Goal: Communication & Community: Share content

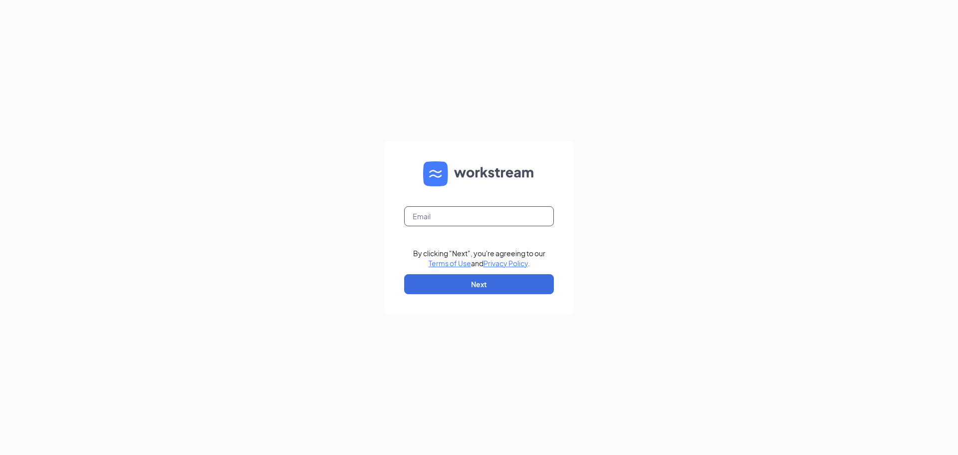
click at [479, 213] on input "text" at bounding box center [479, 216] width 150 height 20
type input "[EMAIL_ADDRESS][DOMAIN_NAME]"
drag, startPoint x: 473, startPoint y: 283, endPoint x: 707, endPoint y: 262, distance: 235.0
click at [473, 283] on button "Next" at bounding box center [479, 284] width 150 height 20
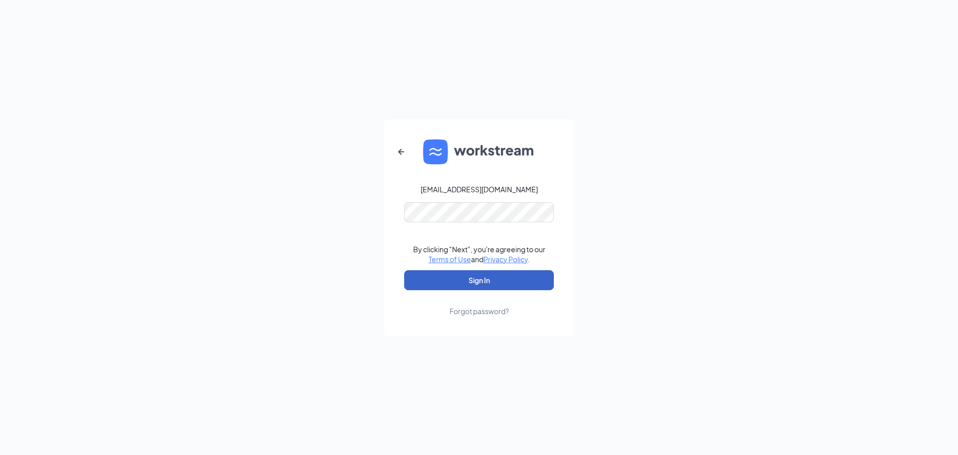
click at [442, 280] on button "Sign In" at bounding box center [479, 280] width 150 height 20
drag, startPoint x: 430, startPoint y: 276, endPoint x: 788, endPoint y: 292, distance: 358.6
click at [431, 276] on button "Sign In" at bounding box center [479, 280] width 150 height 20
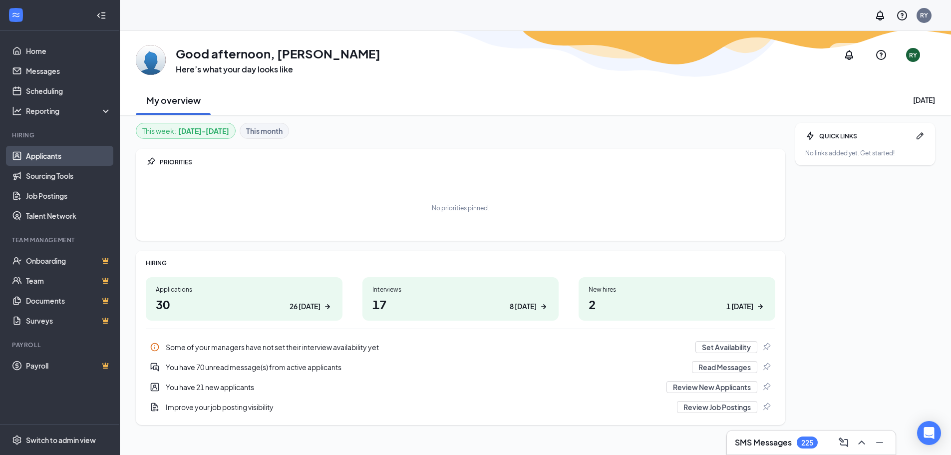
click at [40, 151] on link "Applicants" at bounding box center [68, 156] width 85 height 20
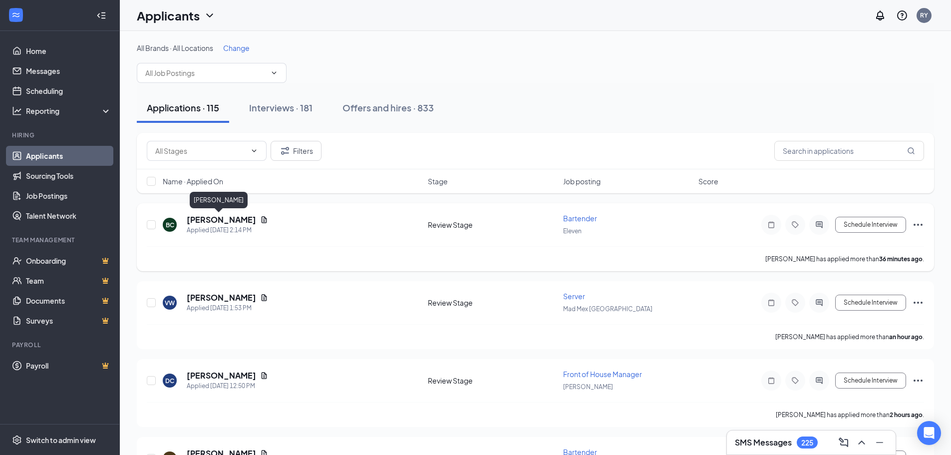
click at [208, 217] on h5 "[PERSON_NAME]" at bounding box center [221, 219] width 69 height 11
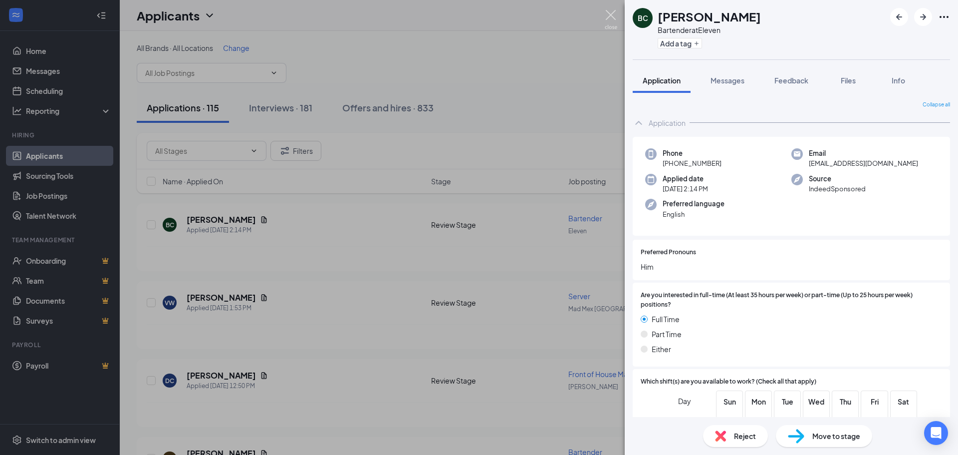
click at [614, 17] on img at bounding box center [611, 19] width 12 height 19
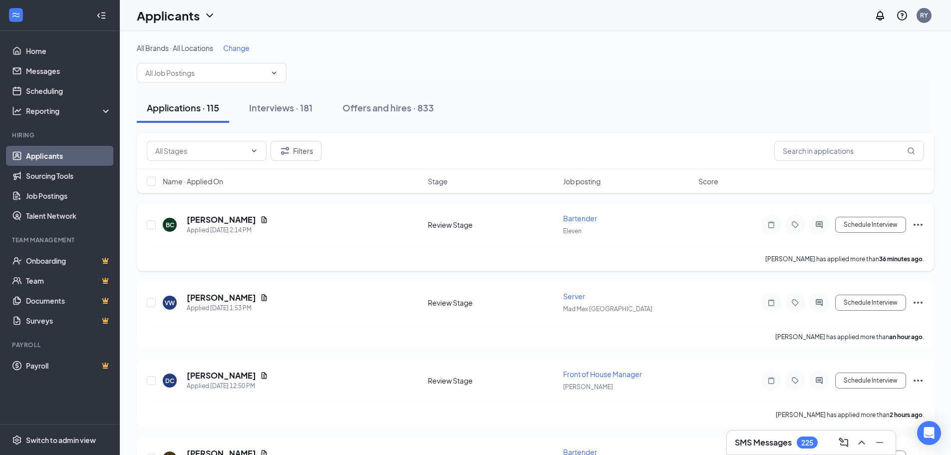
click at [918, 226] on icon "Ellipses" at bounding box center [918, 225] width 12 height 12
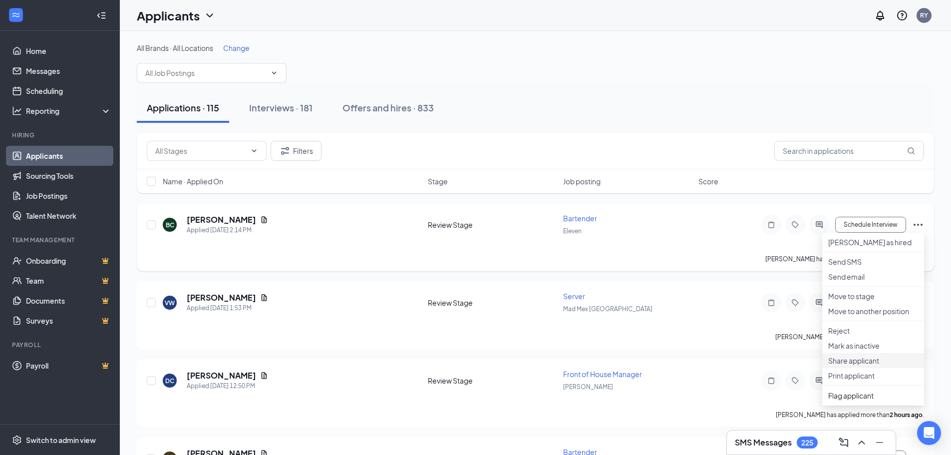
click at [858, 368] on li "Share applicant" at bounding box center [873, 360] width 102 height 15
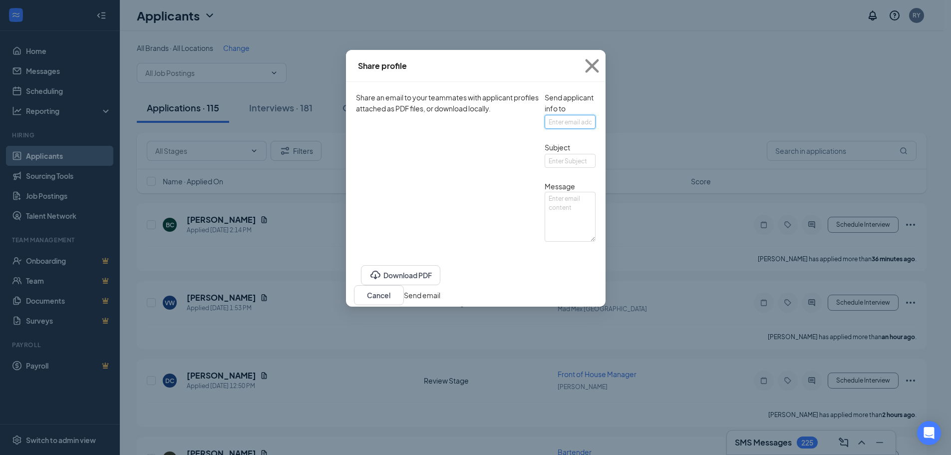
click at [544, 129] on input "text" at bounding box center [569, 122] width 51 height 14
type input "[EMAIL_ADDRESS][DOMAIN_NAME]"
click at [544, 168] on input "text" at bounding box center [569, 161] width 51 height 14
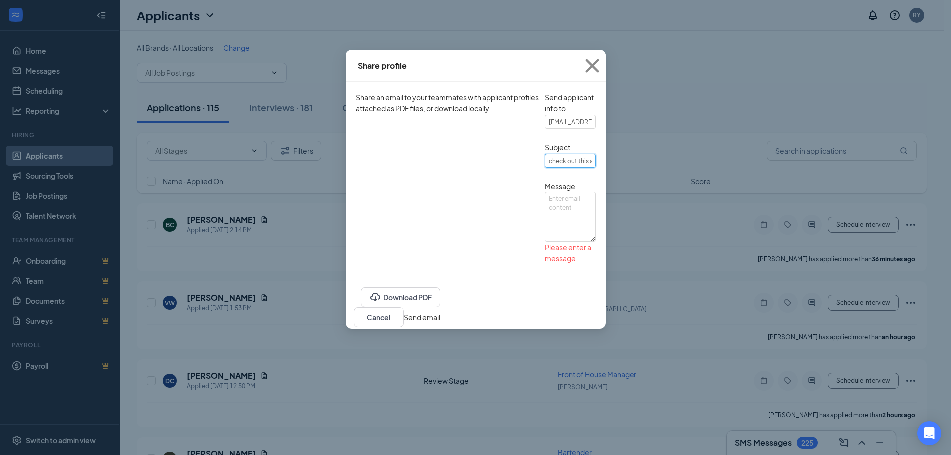
type input "check out this applicant"
type textarea "test"
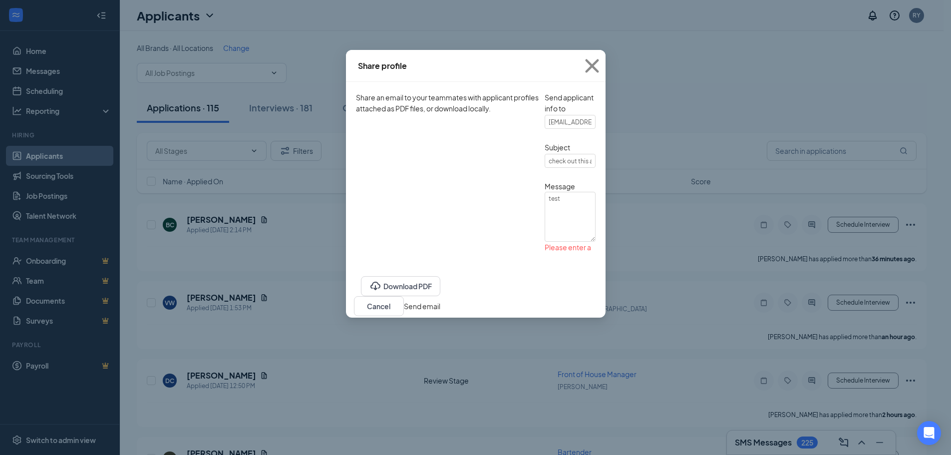
click at [440, 311] on button "Send email" at bounding box center [422, 305] width 36 height 11
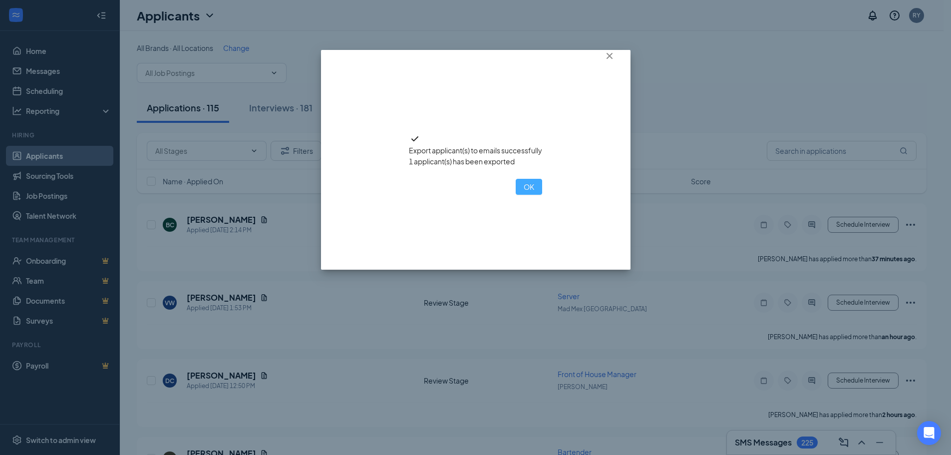
click at [515, 195] on button "OK" at bounding box center [528, 187] width 26 height 16
